Goal: Information Seeking & Learning: Get advice/opinions

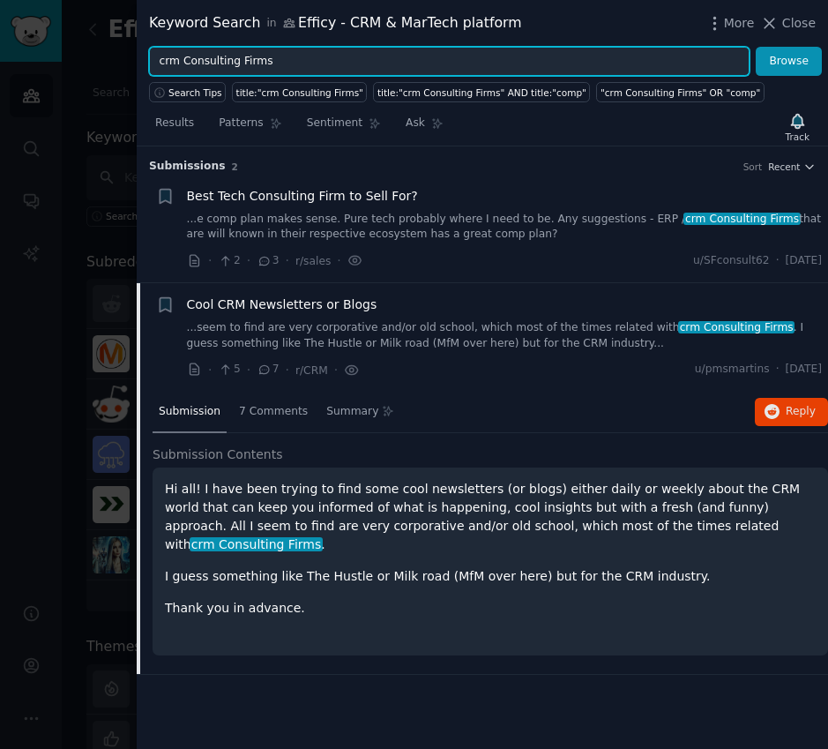
click at [436, 58] on input "crm Consulting Firms" at bounding box center [449, 62] width 600 height 30
drag, startPoint x: 0, startPoint y: 0, endPoint x: 198, endPoint y: 54, distance: 204.7
click at [198, 54] on input "crm Consulting Firms" at bounding box center [449, 62] width 600 height 30
click at [756, 47] on button "Browse" at bounding box center [789, 62] width 66 height 30
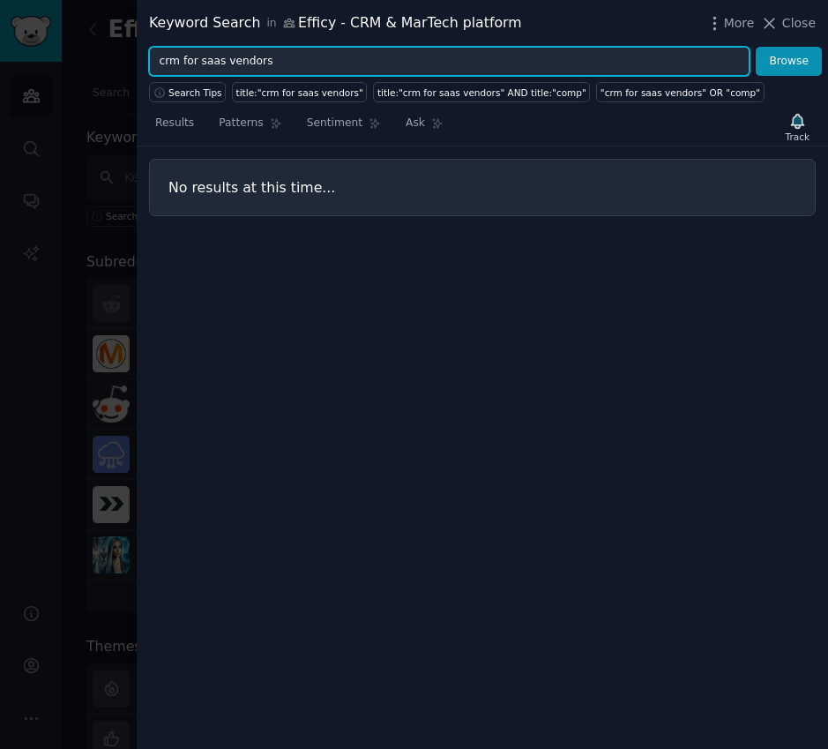
click at [283, 56] on input "crm for saas vendors" at bounding box center [449, 62] width 600 height 30
click at [287, 59] on input "crm for saas vendors" at bounding box center [449, 62] width 600 height 30
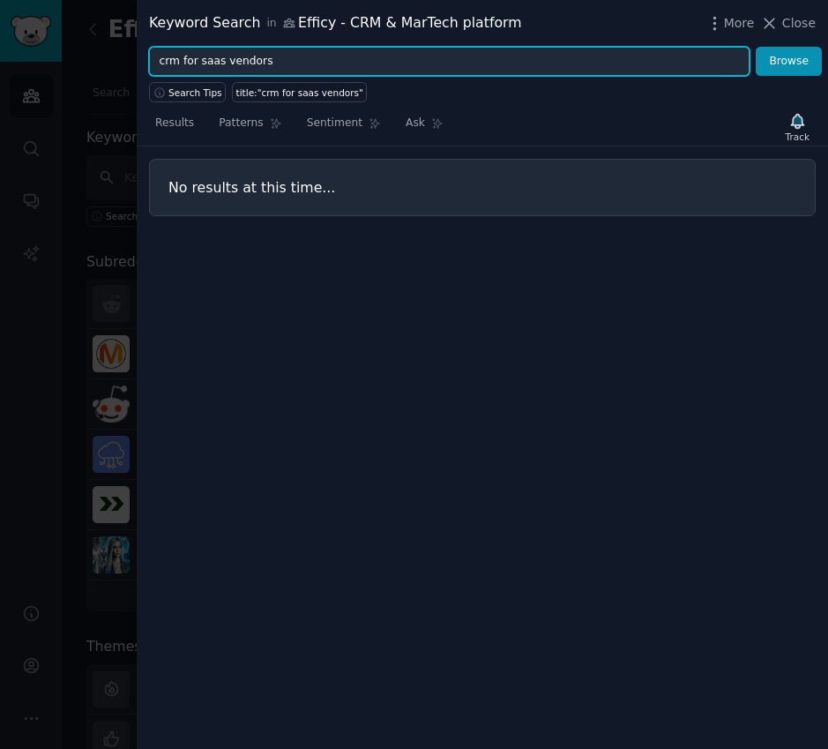
click at [287, 59] on input "crm for saas vendors" at bounding box center [449, 62] width 600 height 30
drag, startPoint x: 227, startPoint y: 59, endPoint x: 317, endPoint y: 59, distance: 89.9
click at [317, 59] on input "crm for saas vendors" at bounding box center [449, 62] width 600 height 30
click at [756, 47] on button "Browse" at bounding box center [789, 62] width 66 height 30
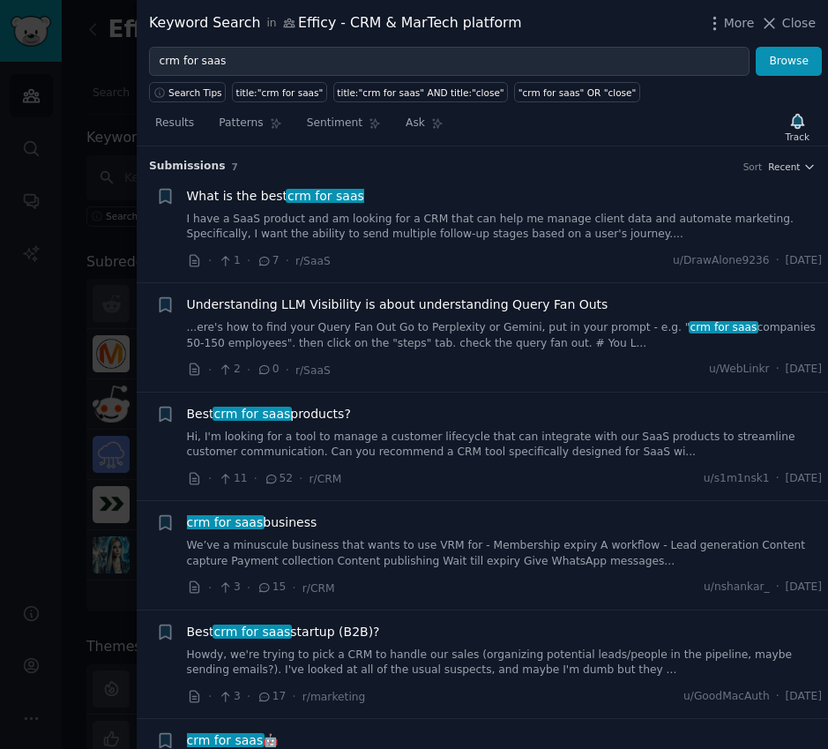
click at [434, 197] on div "What is the best crm for saas" at bounding box center [505, 196] width 636 height 19
click at [432, 228] on link "I have a SaaS product and am looking for a CRM that can help me manage client d…" at bounding box center [505, 227] width 636 height 31
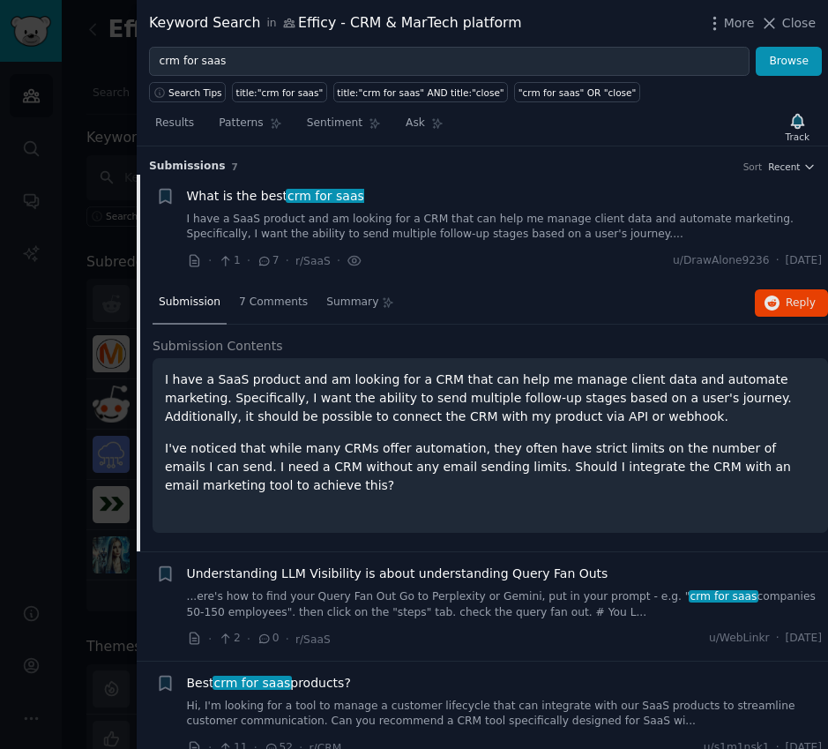
scroll to position [28, 0]
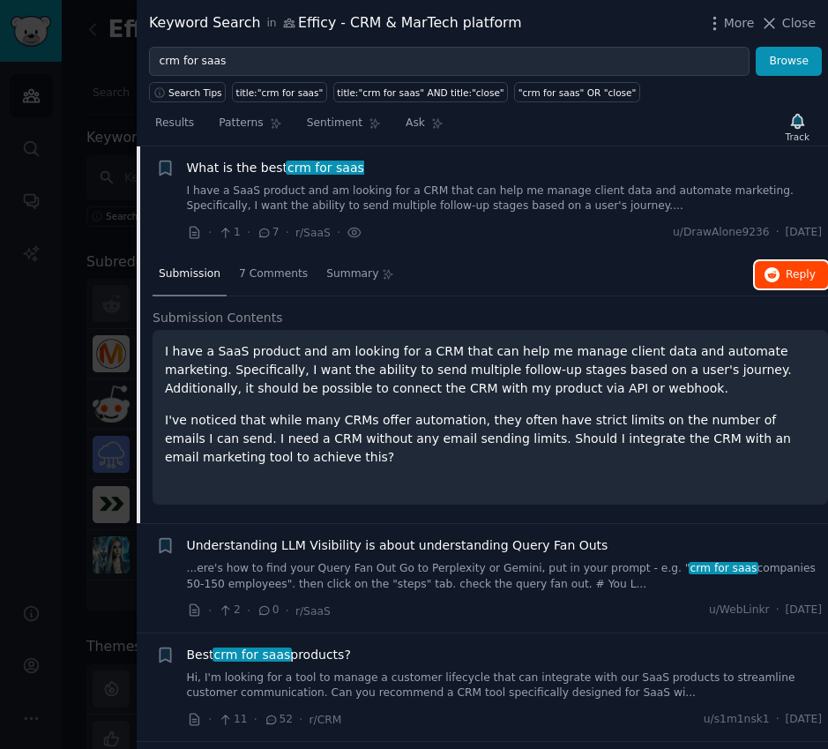
click at [789, 284] on button "Reply on Reddit" at bounding box center [791, 275] width 73 height 28
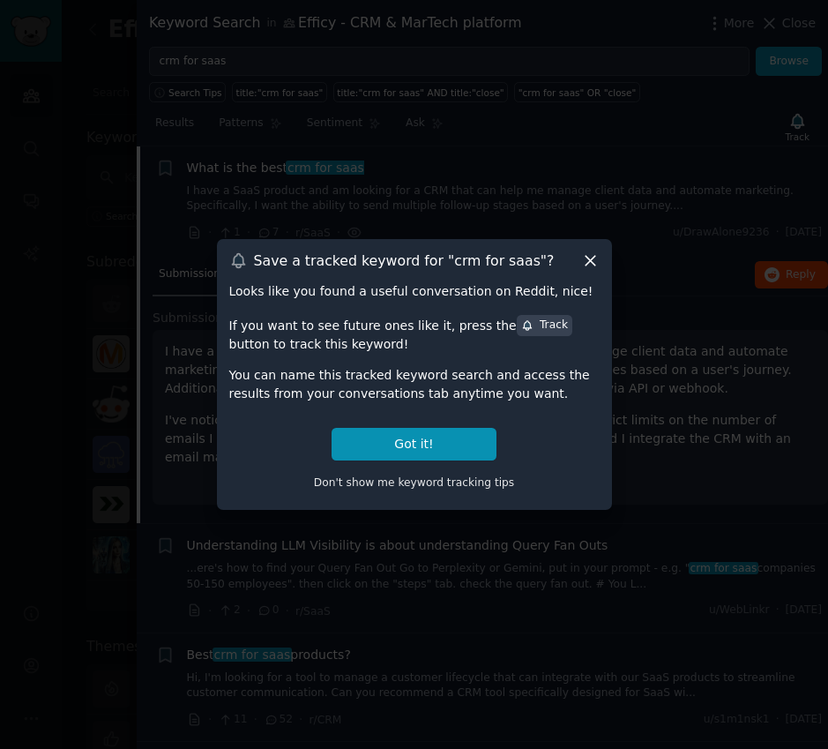
click at [595, 258] on icon at bounding box center [590, 260] width 19 height 19
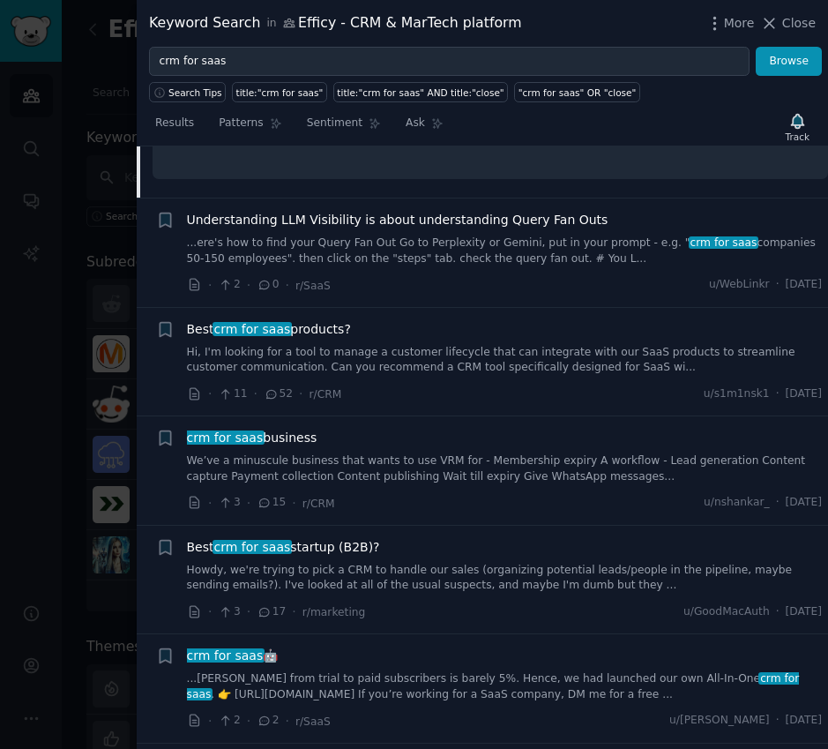
scroll to position [404, 0]
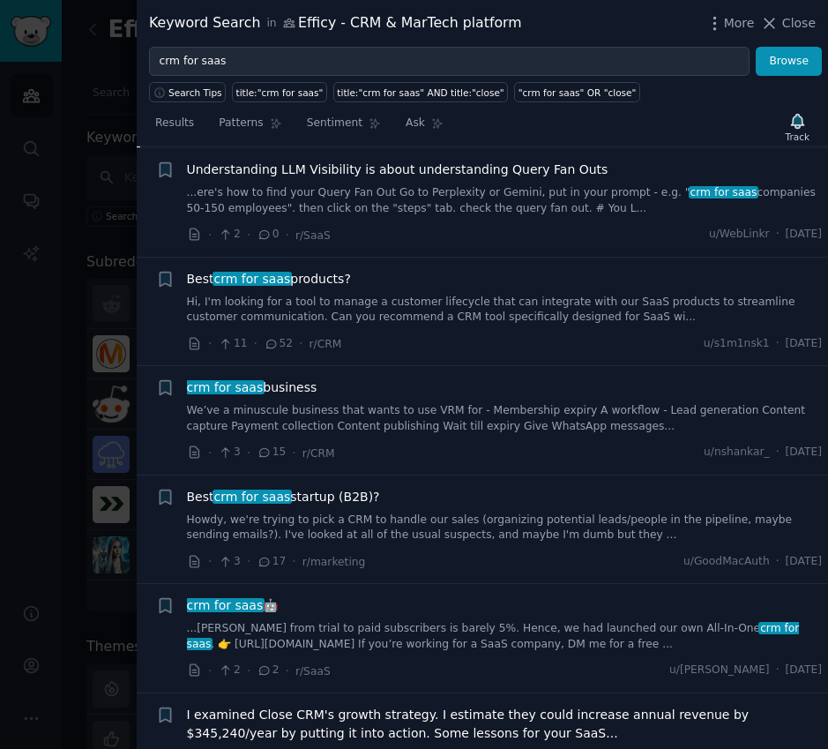
click at [555, 311] on link "Hi, I'm looking for a tool to manage a customer lifecycle that can integrate wi…" at bounding box center [505, 310] width 636 height 31
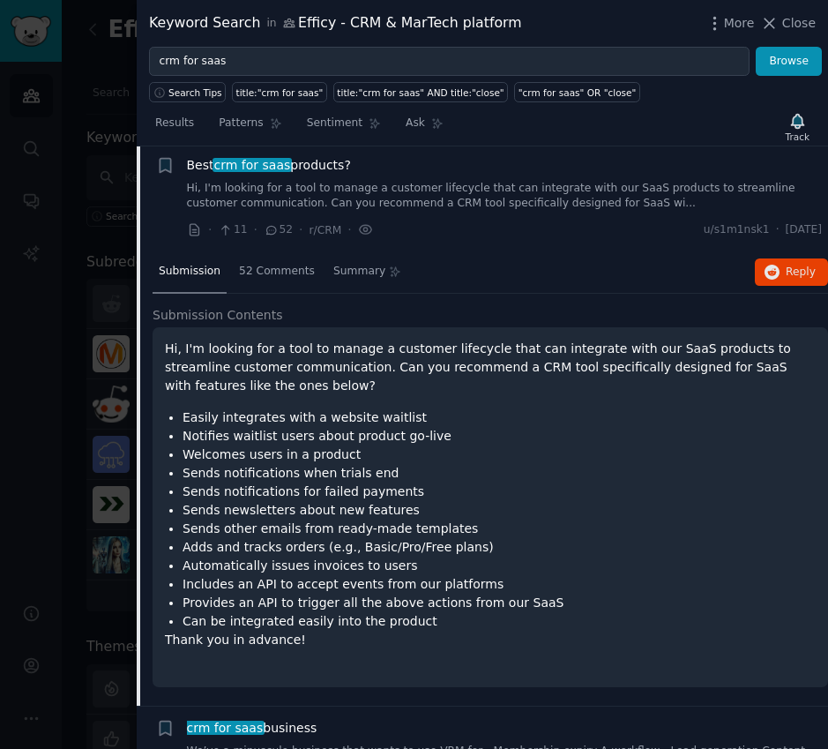
scroll to position [246, 0]
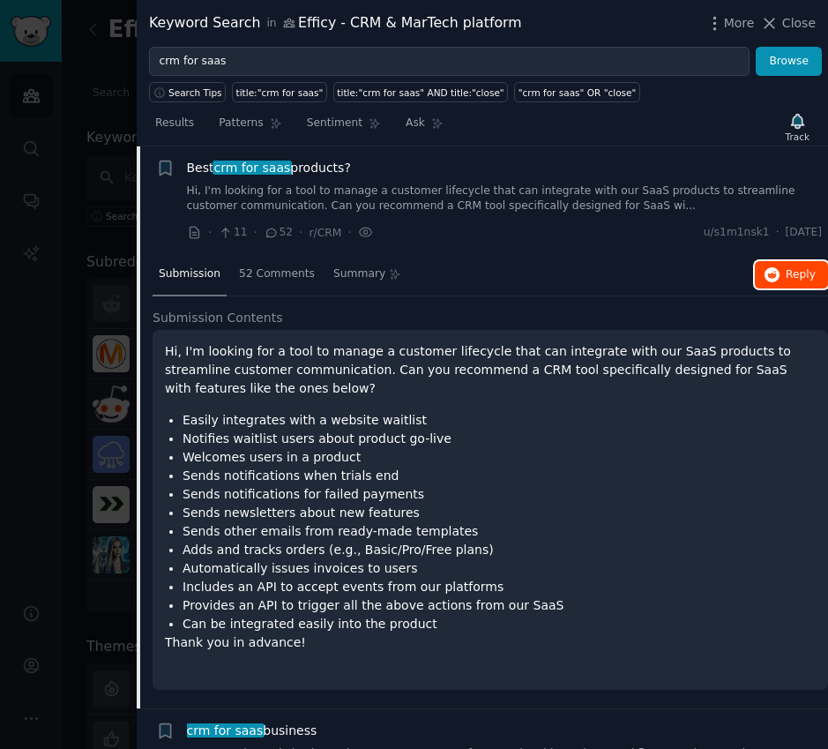
click at [805, 284] on button "Reply on Reddit" at bounding box center [791, 275] width 73 height 28
click at [565, 181] on div "Best crm for saas products? Hi, I'm looking for a tool to manage a customer lif…" at bounding box center [505, 187] width 636 height 56
click at [754, 160] on div "Best crm for saas products?" at bounding box center [505, 168] width 636 height 19
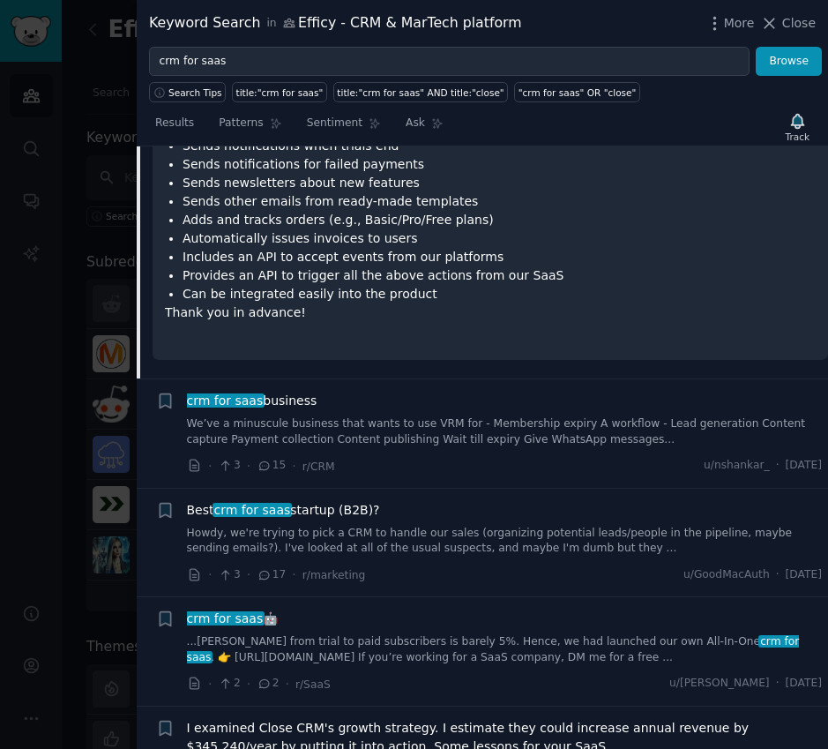
scroll to position [595, 0]
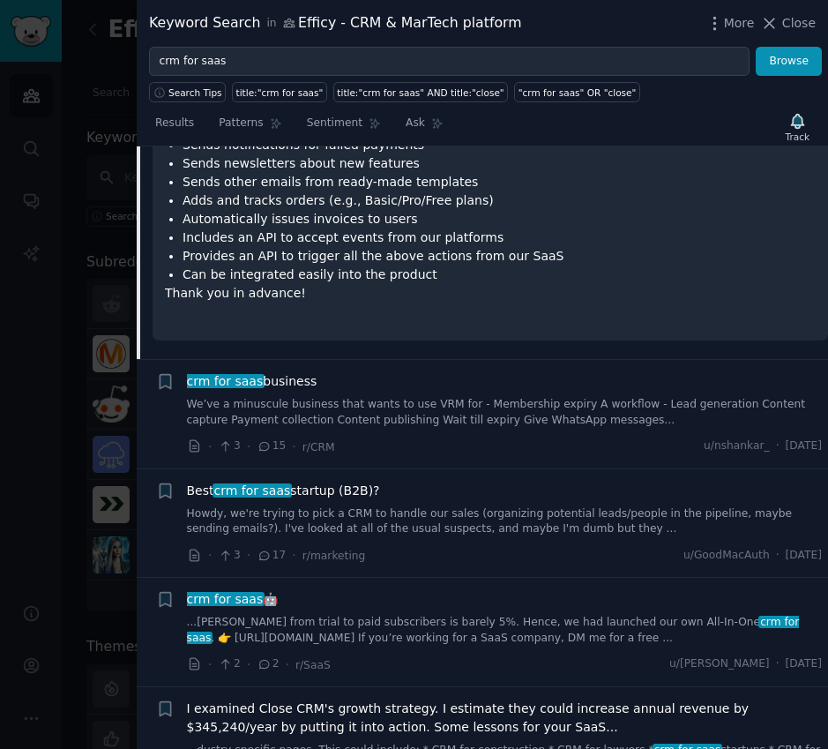
click at [570, 425] on link "We’ve a minuscule business that wants to use VRM for - Membership expiry A work…" at bounding box center [505, 412] width 636 height 31
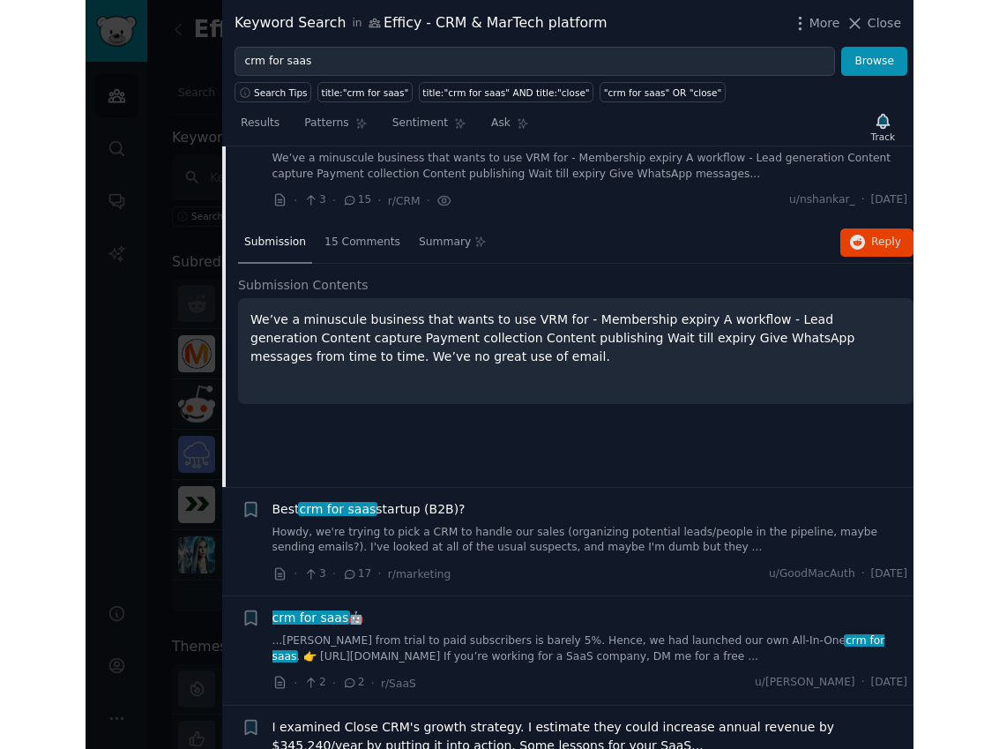
scroll to position [395, 0]
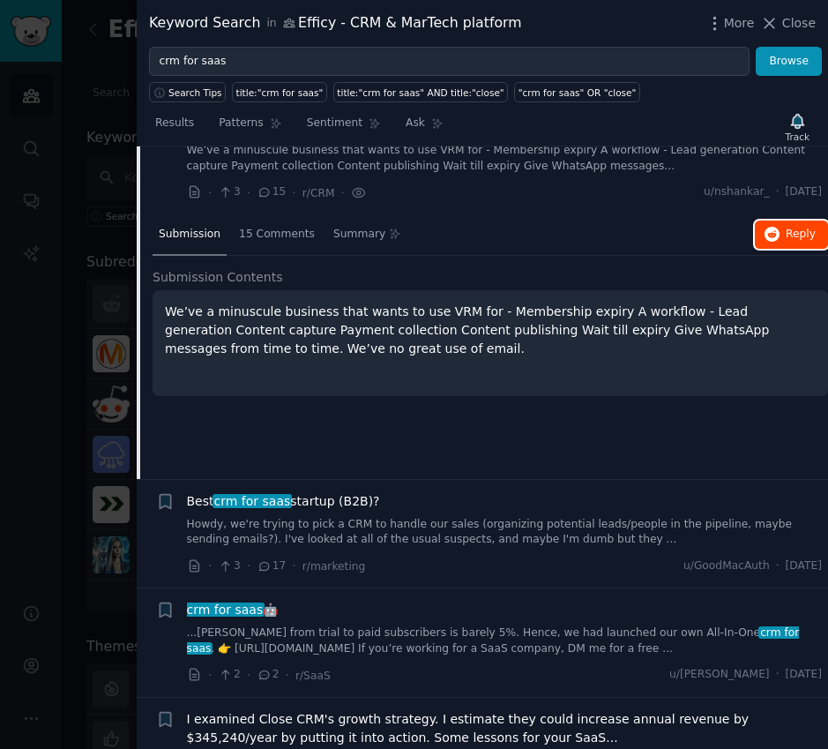
click at [800, 236] on span "Reply on Reddit" at bounding box center [801, 235] width 30 height 16
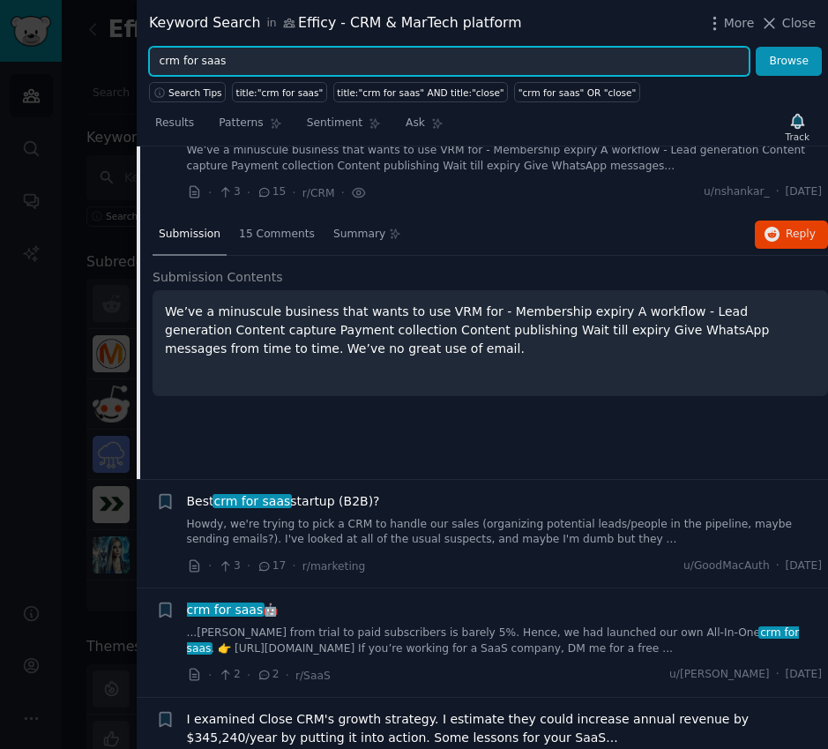
click at [556, 56] on input "crm for saas" at bounding box center [449, 62] width 600 height 30
drag, startPoint x: 556, startPoint y: 56, endPoint x: 201, endPoint y: 57, distance: 355.3
click at [201, 57] on input "crm for saas" at bounding box center [449, 62] width 600 height 30
paste input "Architect"
click at [756, 47] on button "Browse" at bounding box center [789, 62] width 66 height 30
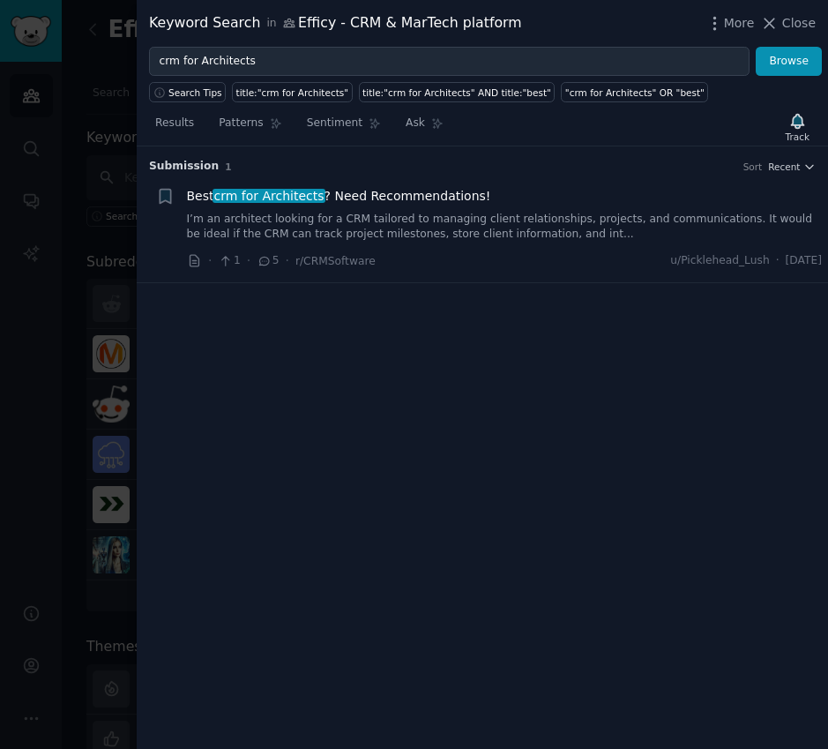
click at [487, 223] on link "I’m an architect looking for a CRM tailored to managing client relationships, p…" at bounding box center [505, 227] width 636 height 31
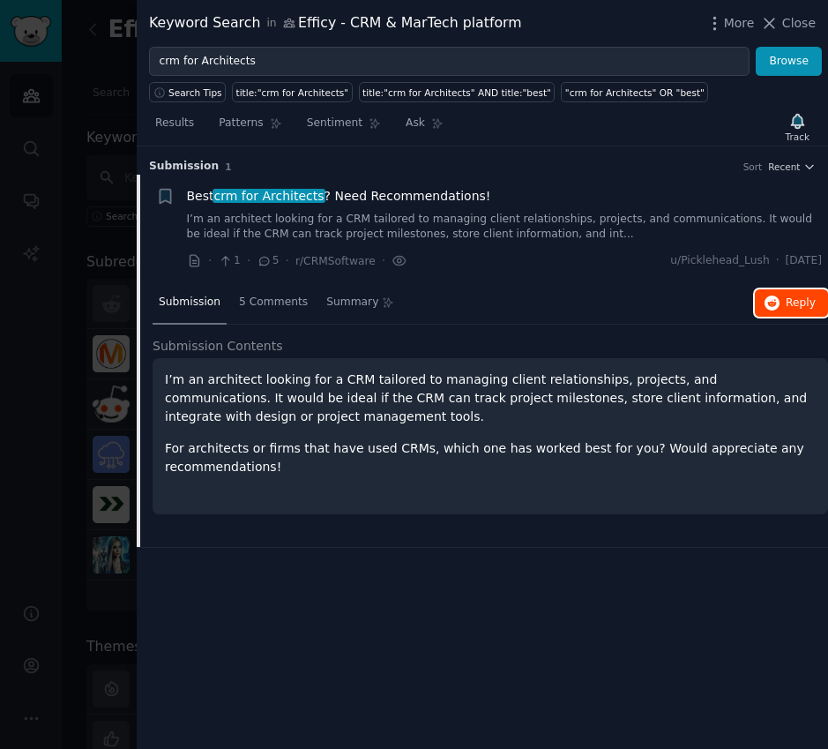
click at [784, 308] on button "Reply on Reddit" at bounding box center [791, 303] width 73 height 28
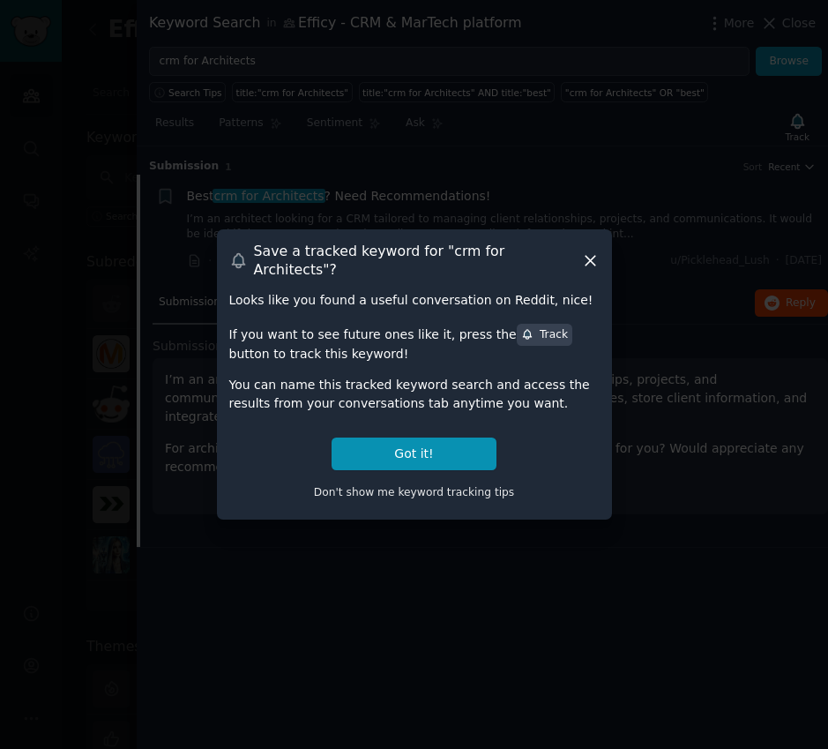
click at [590, 261] on icon at bounding box center [590, 261] width 10 height 10
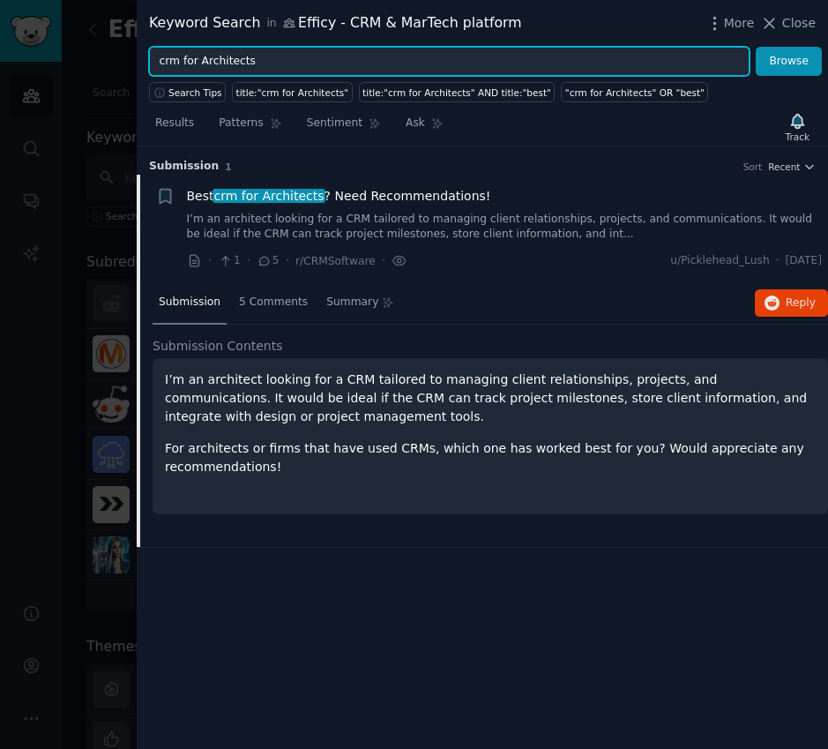
drag, startPoint x: 198, startPoint y: 61, endPoint x: 266, endPoint y: 58, distance: 68.8
click at [266, 58] on input "crm for Architects" at bounding box center [449, 62] width 600 height 30
paste input "Engineer"
click at [756, 47] on button "Browse" at bounding box center [789, 62] width 66 height 30
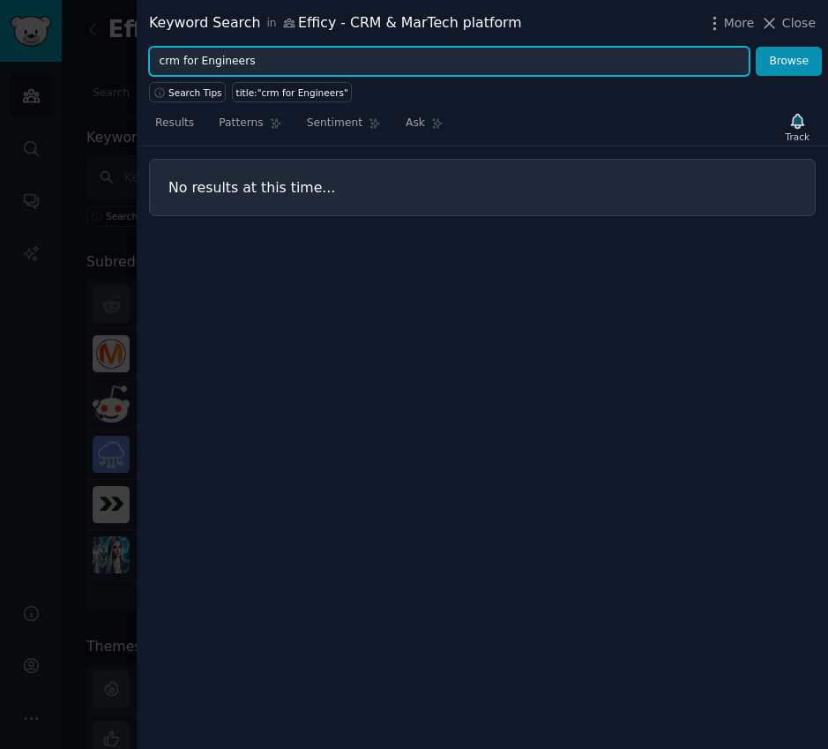
drag, startPoint x: 267, startPoint y: 63, endPoint x: 174, endPoint y: 51, distance: 94.2
click at [174, 51] on input "crm for Engineers" at bounding box center [449, 62] width 600 height 30
click at [369, 60] on input "crm for Engineers" at bounding box center [449, 62] width 600 height 30
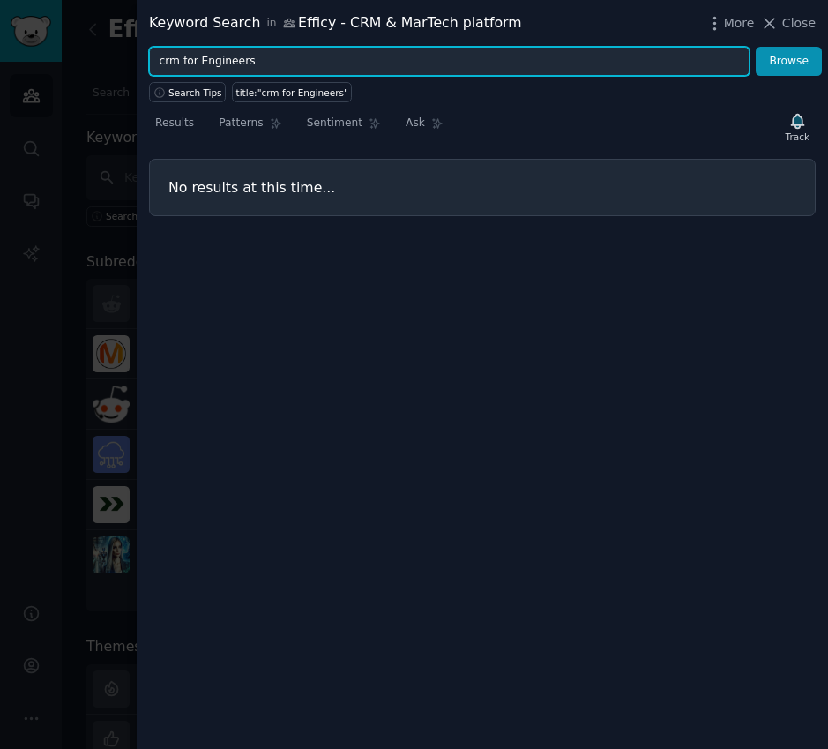
paste input "CRM for Architect"
click at [756, 47] on button "Browse" at bounding box center [789, 62] width 66 height 30
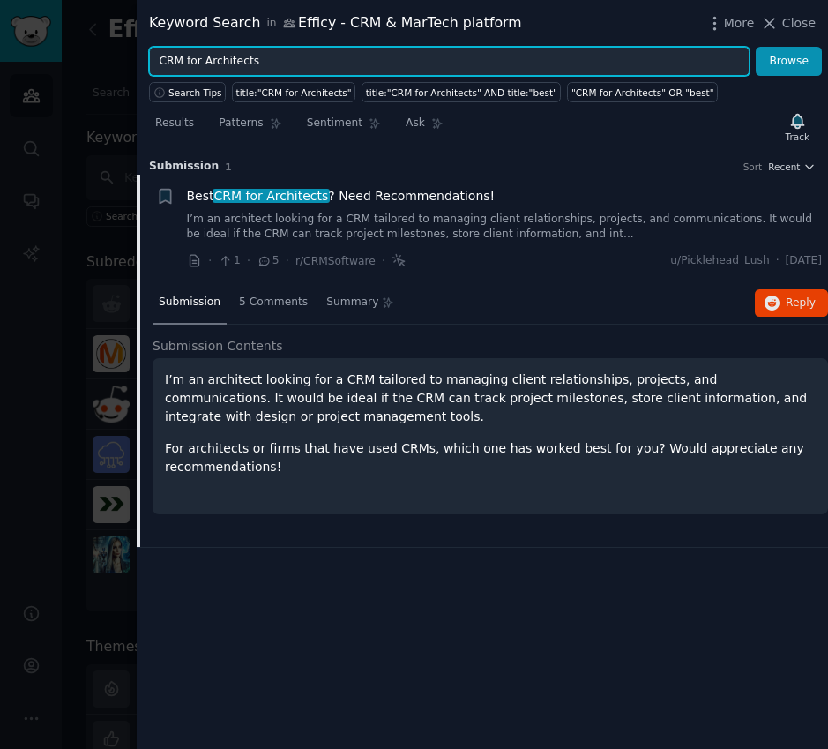
click at [265, 62] on input "CRM for Architects" at bounding box center [449, 62] width 600 height 30
type input "CRM for project management"
click at [756, 47] on button "Browse" at bounding box center [789, 62] width 66 height 30
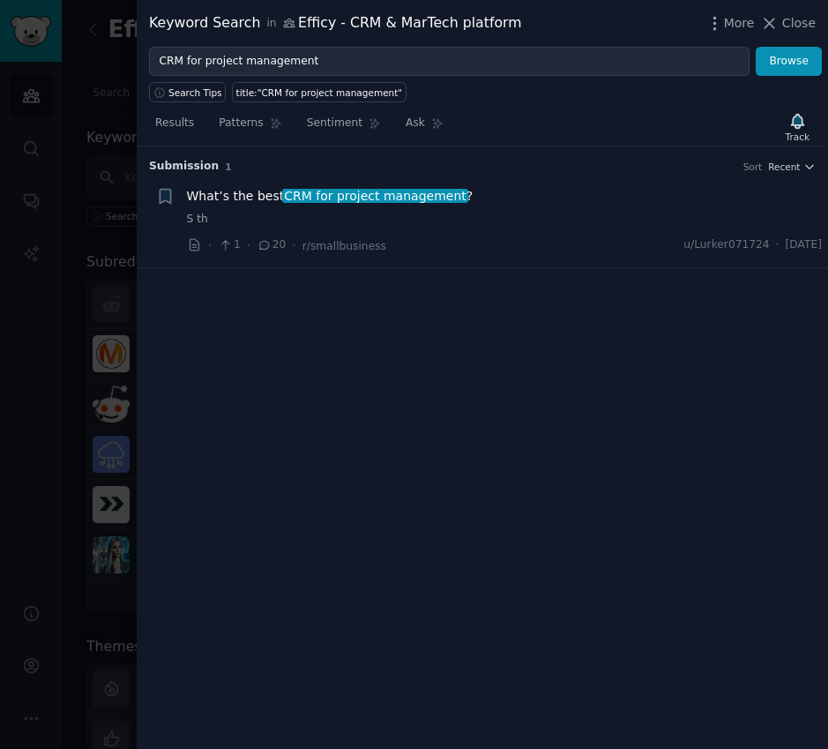
click at [511, 193] on div "What’s the best CRM for project management ?" at bounding box center [505, 196] width 636 height 19
click at [505, 195] on div "What’s the best CRM for project management ?" at bounding box center [505, 196] width 636 height 19
click at [418, 199] on span "CRM for project management" at bounding box center [374, 196] width 185 height 14
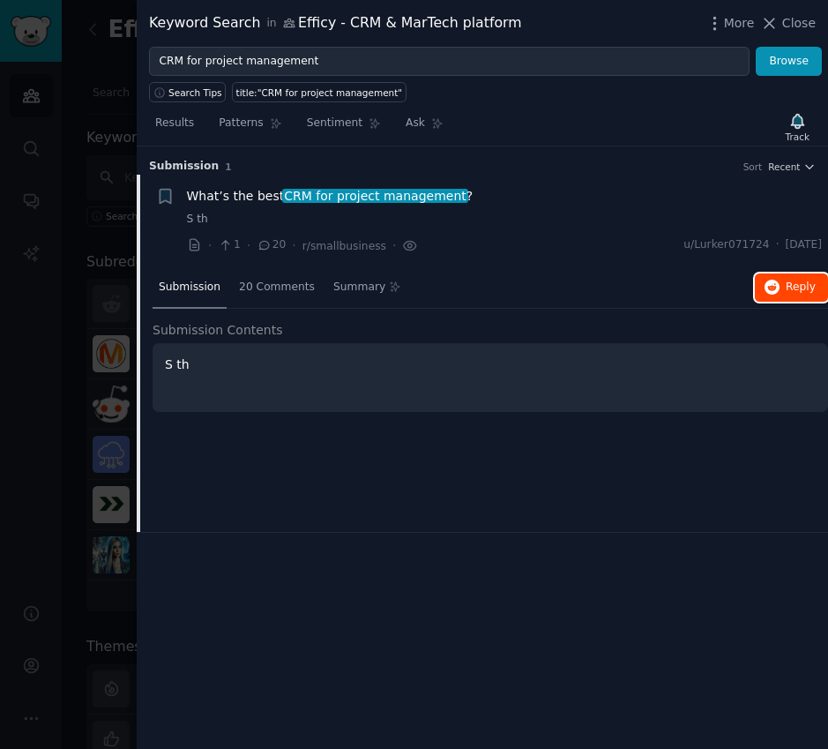
click at [777, 287] on icon "button" at bounding box center [772, 288] width 16 height 16
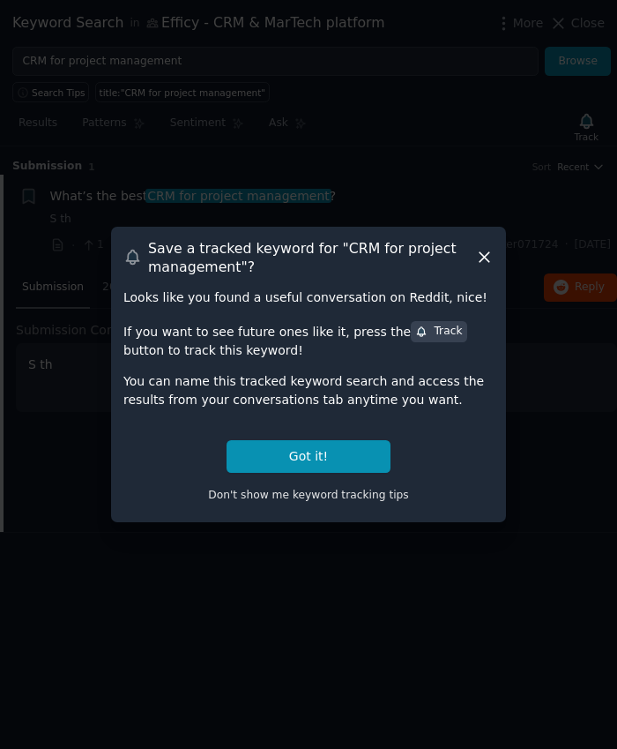
click at [454, 116] on div at bounding box center [308, 374] width 617 height 749
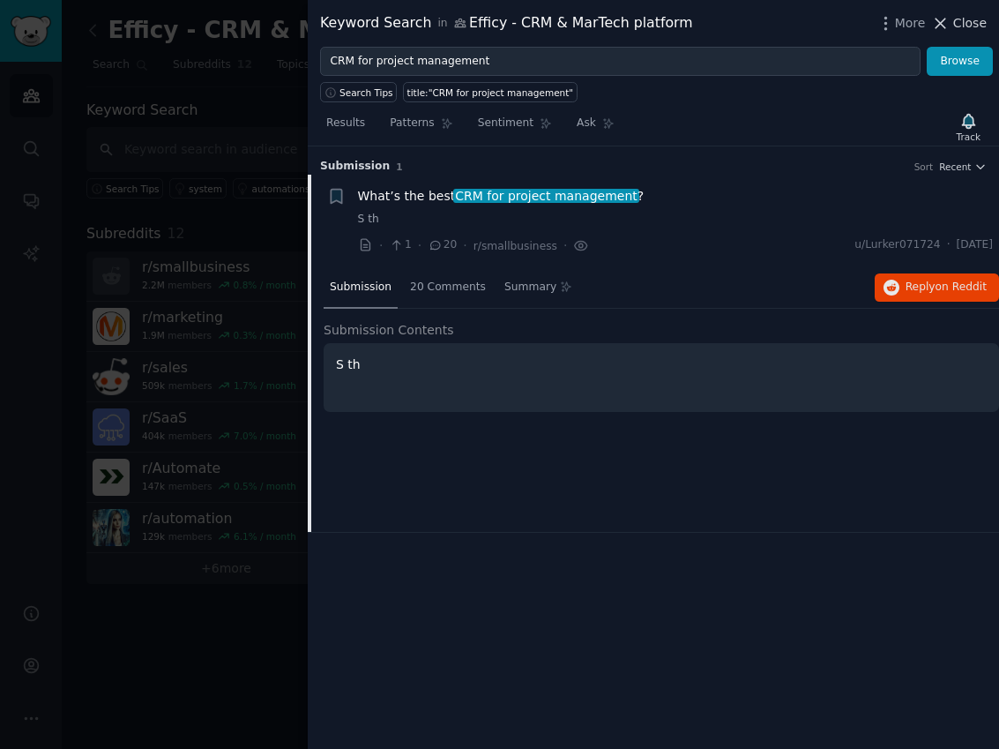
click at [827, 20] on span "Close" at bounding box center [970, 23] width 34 height 19
